Goal: Information Seeking & Learning: Learn about a topic

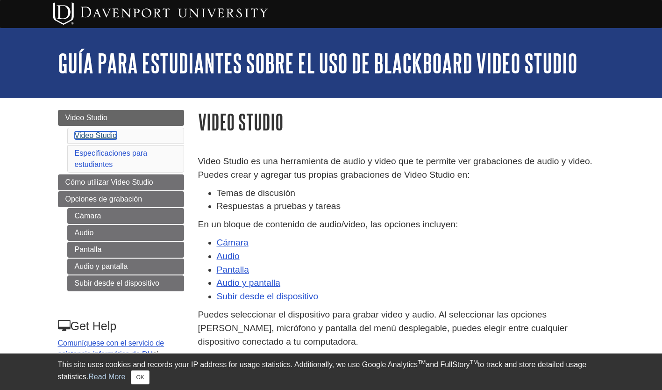
click at [99, 134] on link "Video Studio" at bounding box center [96, 135] width 42 height 8
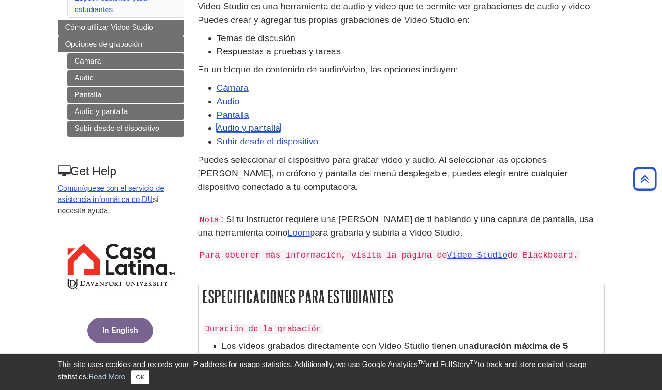
click at [235, 128] on link "Audio y pantalla" at bounding box center [249, 128] width 64 height 10
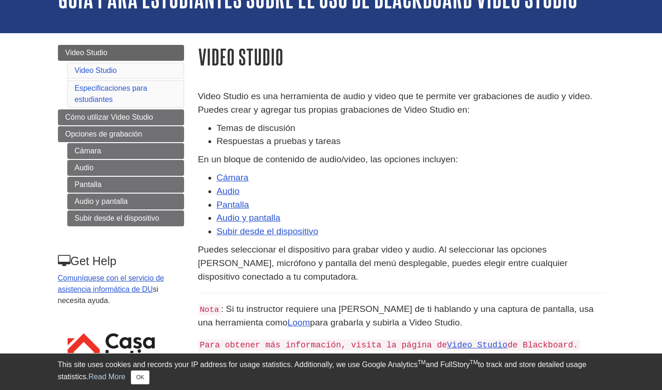
scroll to position [136, 0]
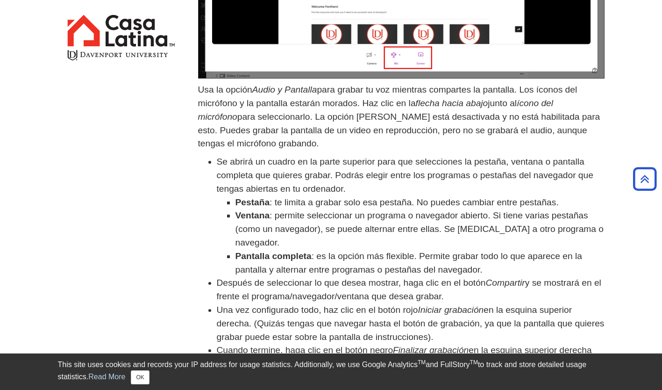
scroll to position [271, 0]
